Goal: Check status: Check status

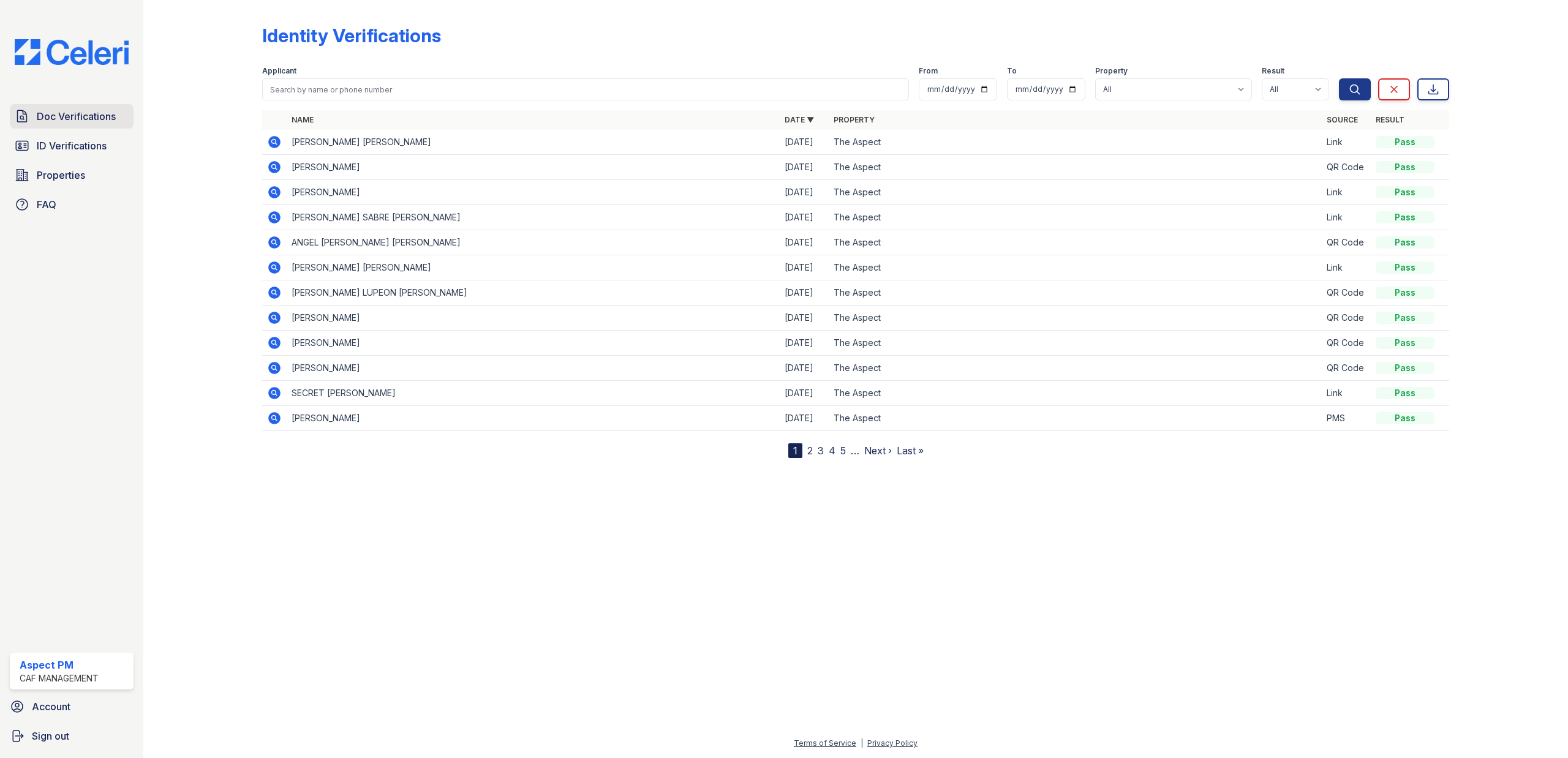
click at [77, 123] on span "Doc Verifications" at bounding box center [76, 116] width 79 height 15
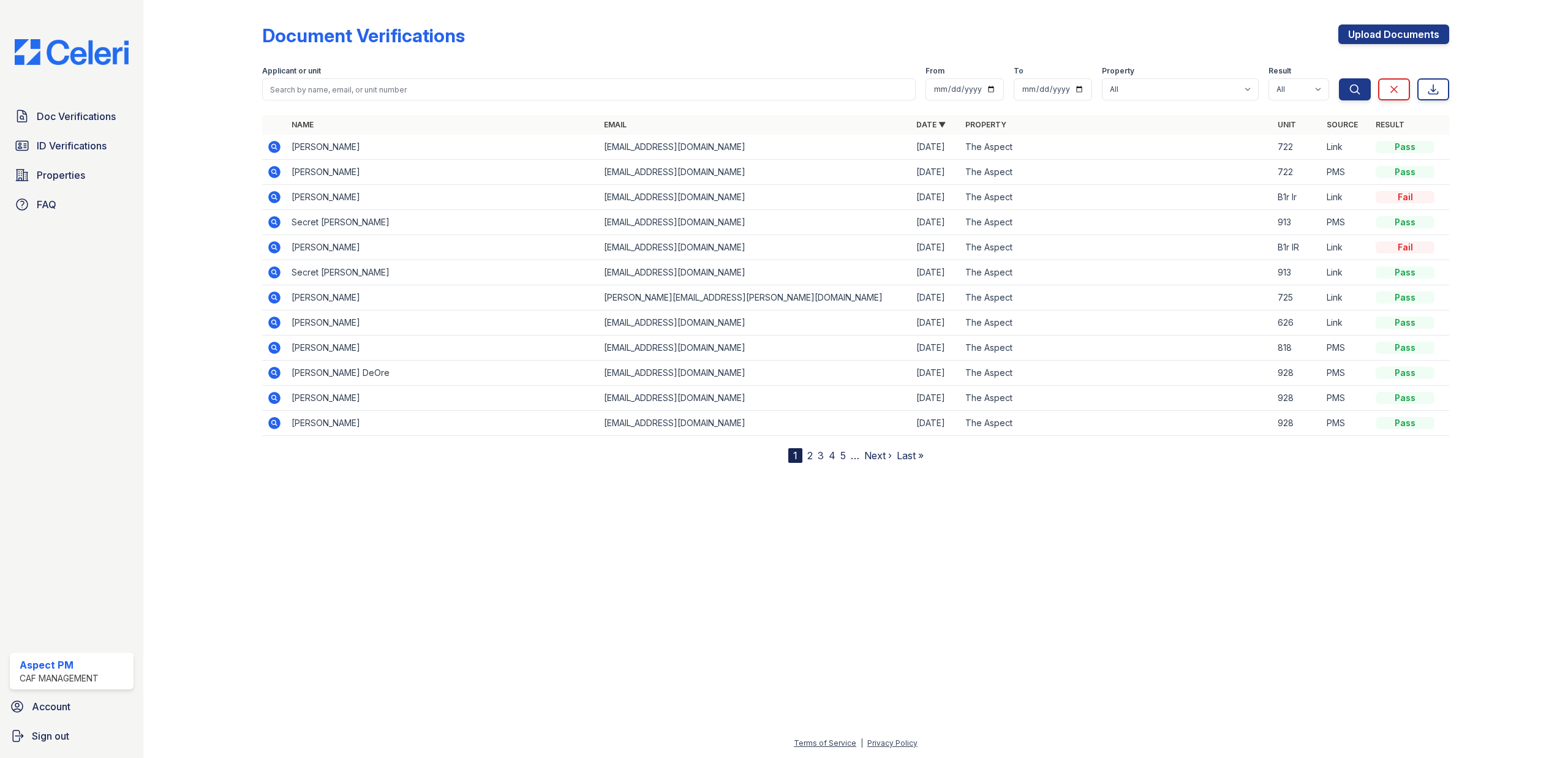
click at [271, 148] on icon at bounding box center [274, 147] width 13 height 13
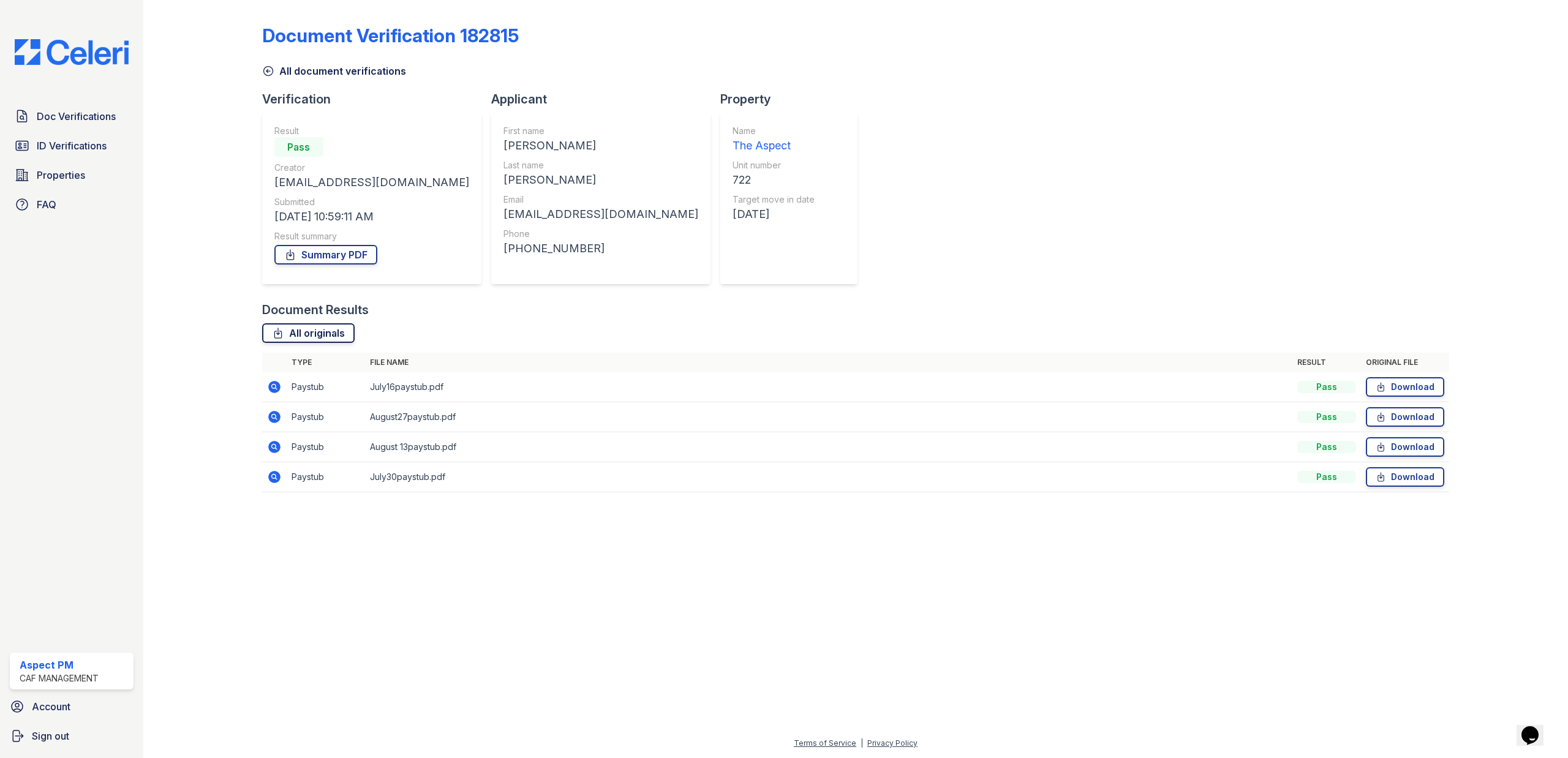
click at [309, 331] on link "All originals" at bounding box center [308, 333] width 93 height 20
click at [77, 125] on link "Doc Verifications" at bounding box center [71, 116] width 124 height 24
